Goal: Navigation & Orientation: Go to known website

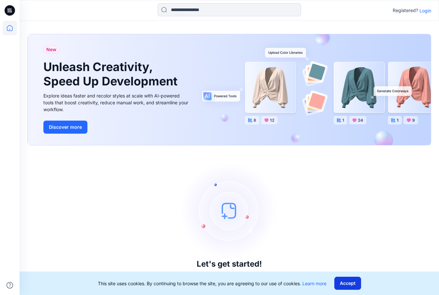
click at [350, 282] on button "Accept" at bounding box center [347, 283] width 27 height 13
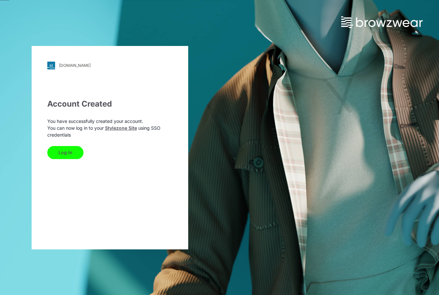
click at [63, 153] on button "Log In" at bounding box center [65, 152] width 36 height 13
